Goal: Check status: Check status

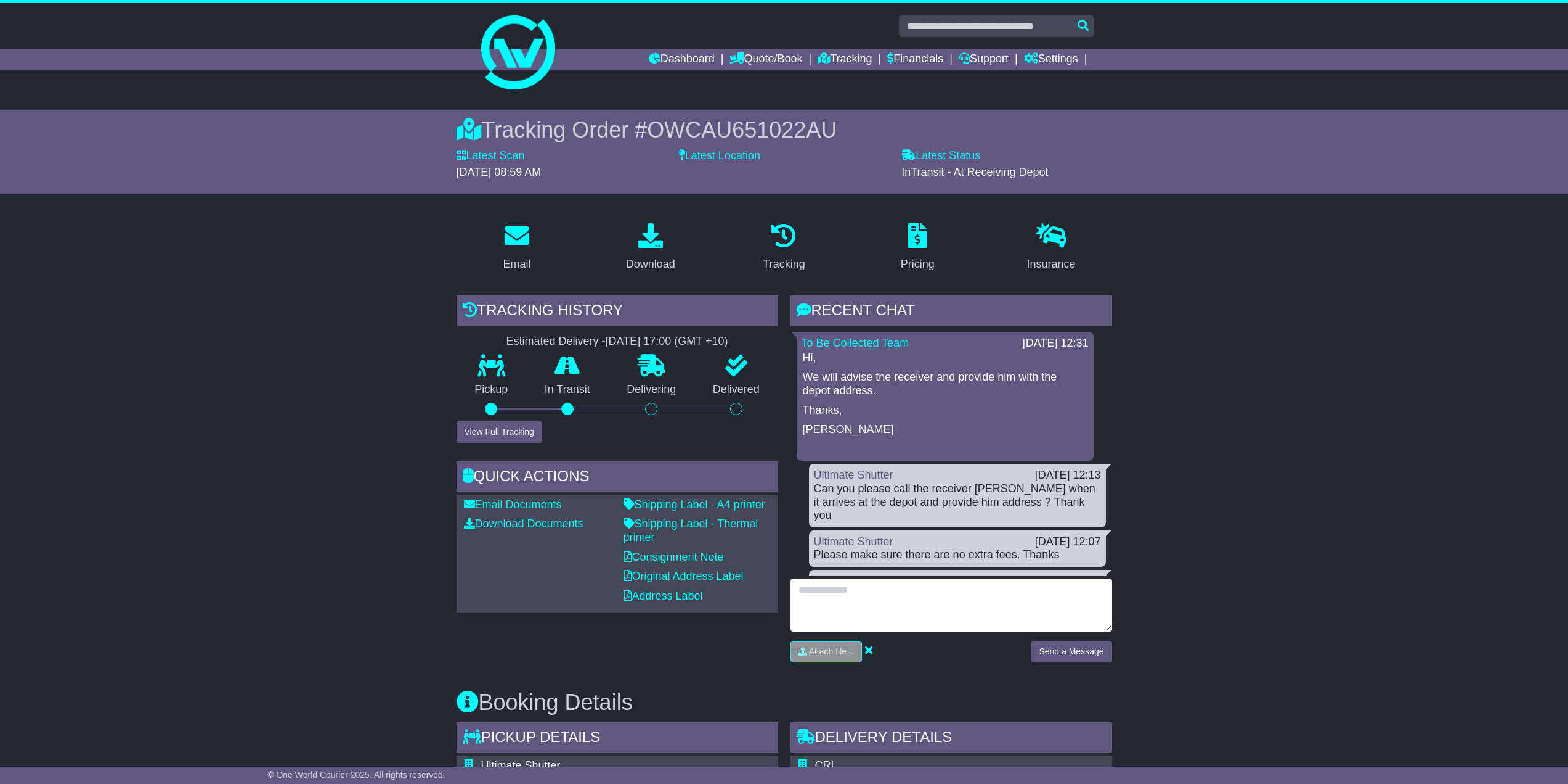
click at [868, 604] on textarea at bounding box center [951, 605] width 322 height 53
type textarea "*********"
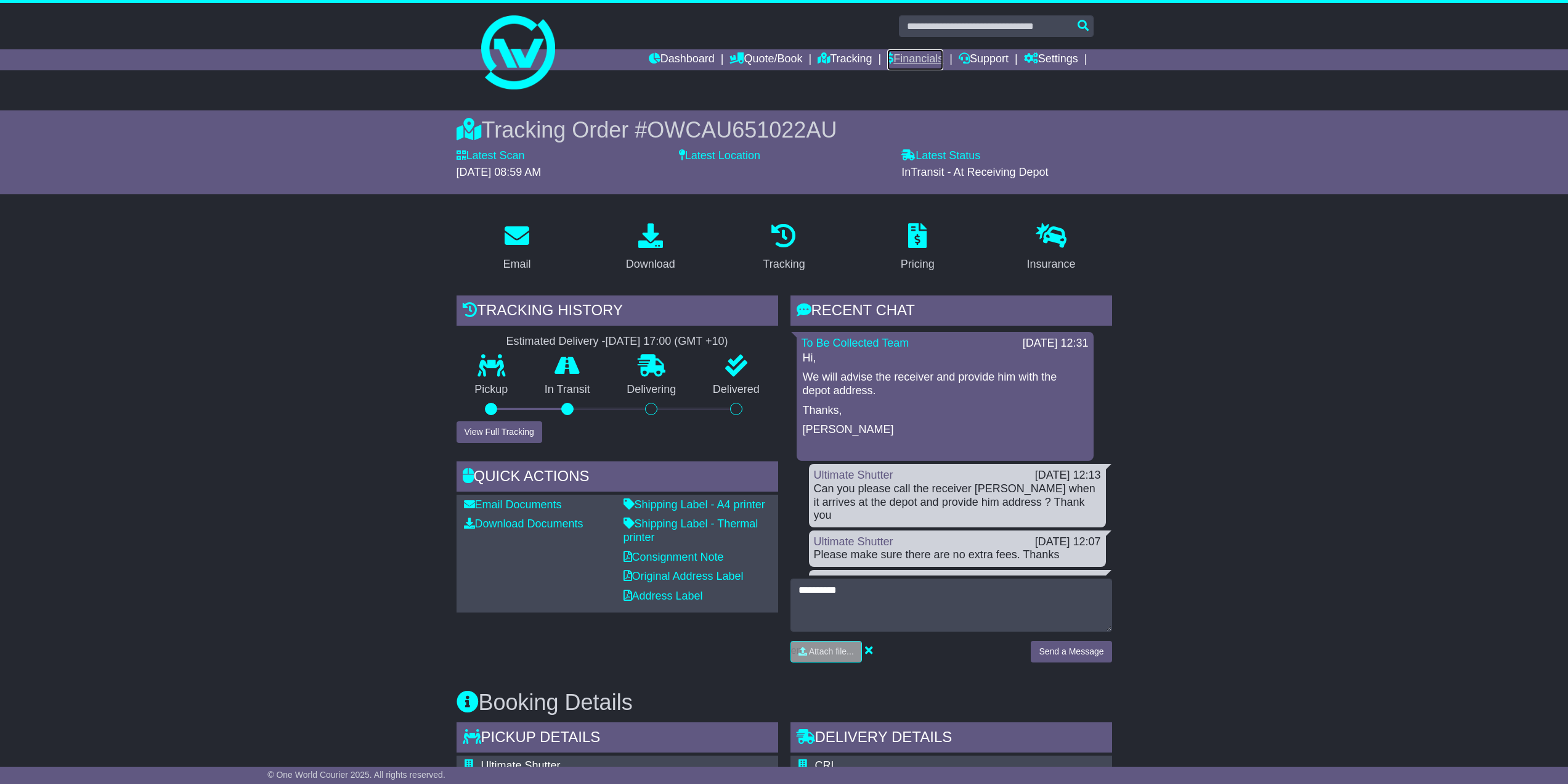
click at [919, 59] on link "Financials" at bounding box center [915, 59] width 56 height 21
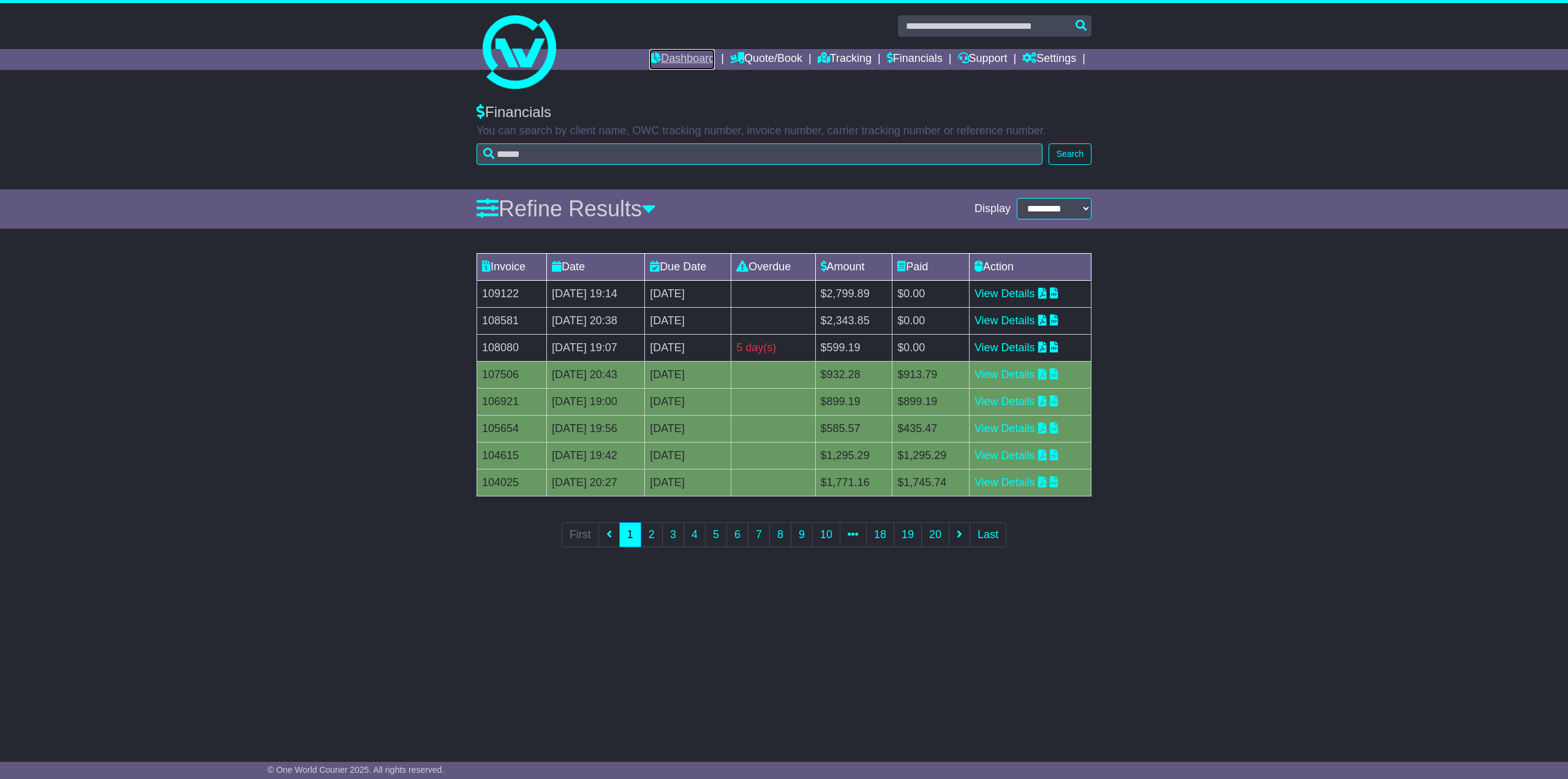
click at [679, 58] on link "Dashboard" at bounding box center [682, 59] width 65 height 21
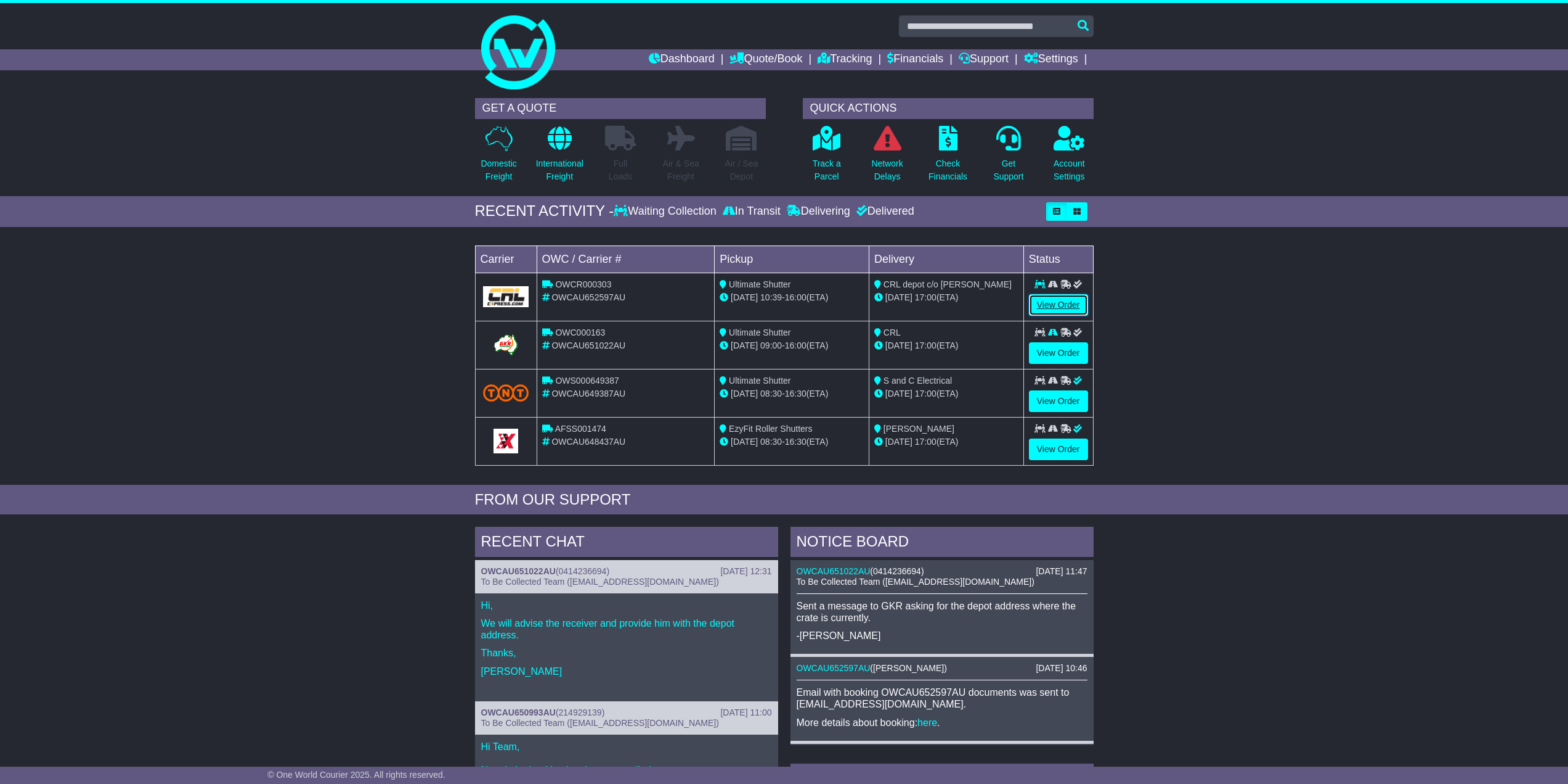
click at [1049, 304] on link "View Order" at bounding box center [1058, 305] width 59 height 22
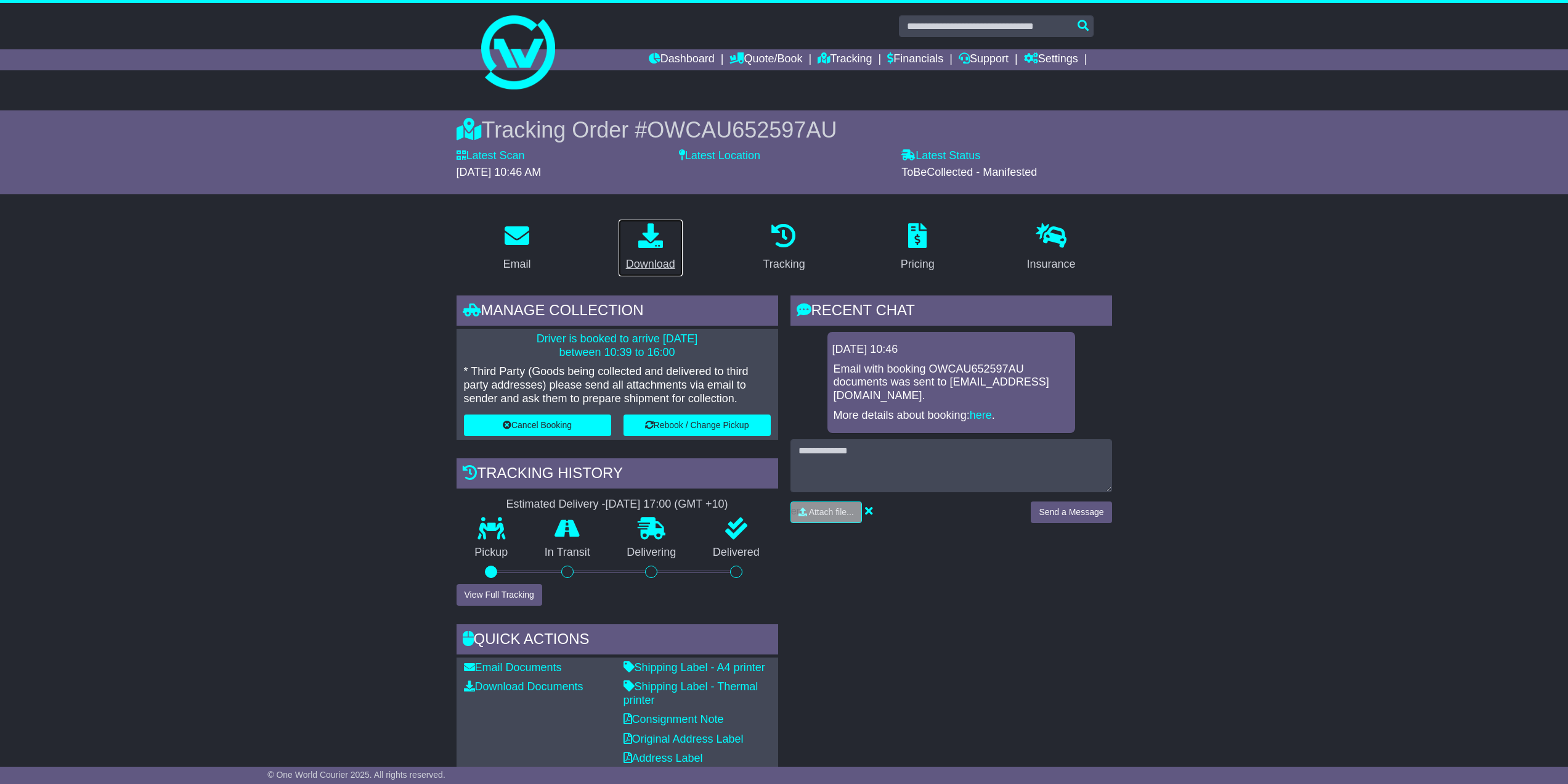
click at [656, 265] on div "Download" at bounding box center [650, 264] width 49 height 17
